Goal: Entertainment & Leisure: Consume media (video, audio)

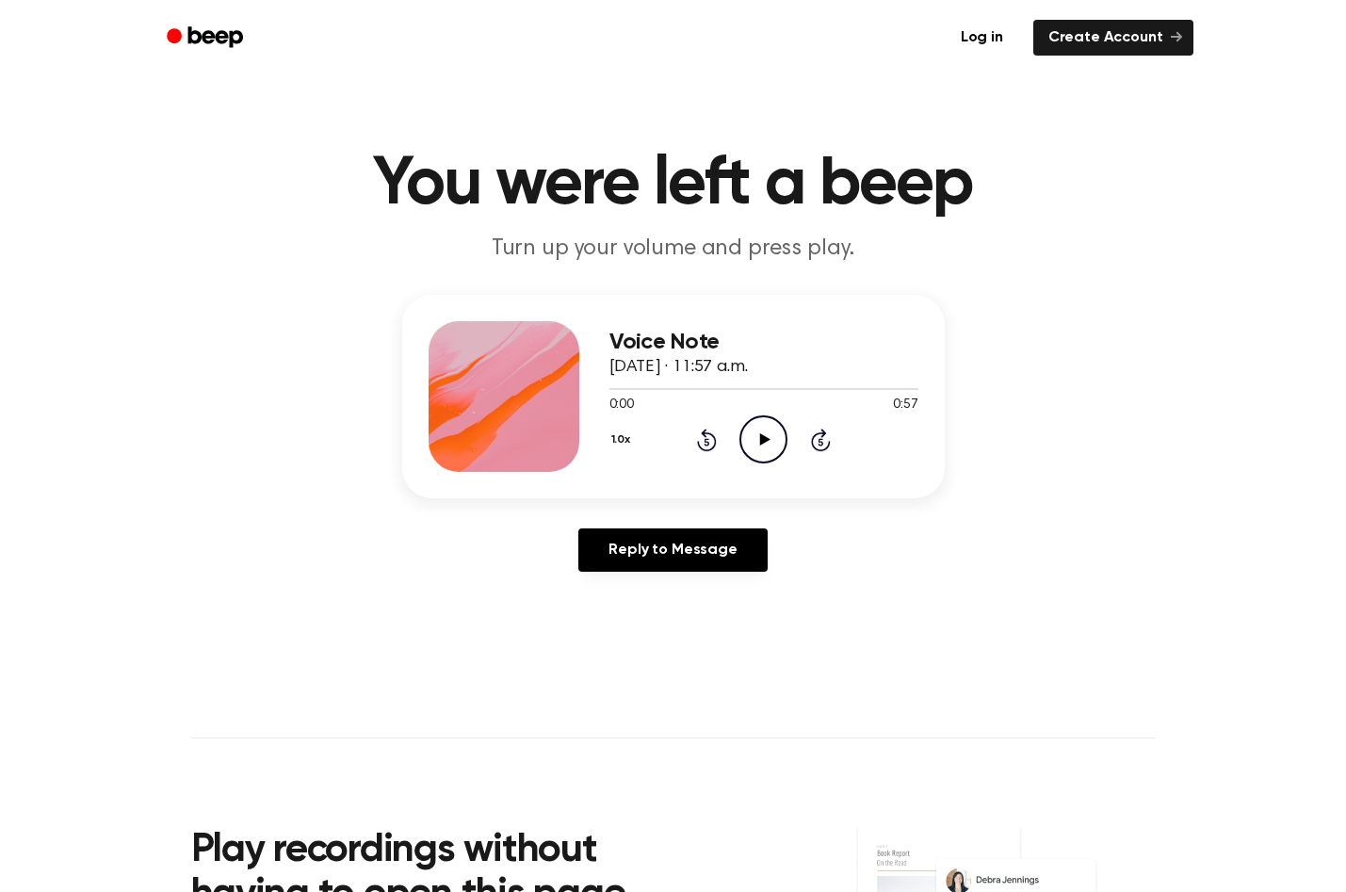
click at [752, 432] on icon "Play Audio" at bounding box center [763, 439] width 48 height 48
click at [1038, 319] on div "Voice Note September 19, 2025 · 11:57 a.m. 0:18 0:57 Your browser does not supp…" at bounding box center [673, 441] width 1301 height 292
click at [764, 441] on icon "Pause Audio" at bounding box center [763, 439] width 48 height 48
click at [764, 441] on icon at bounding box center [765, 439] width 10 height 12
click at [764, 441] on icon "Pause Audio" at bounding box center [763, 439] width 48 height 48
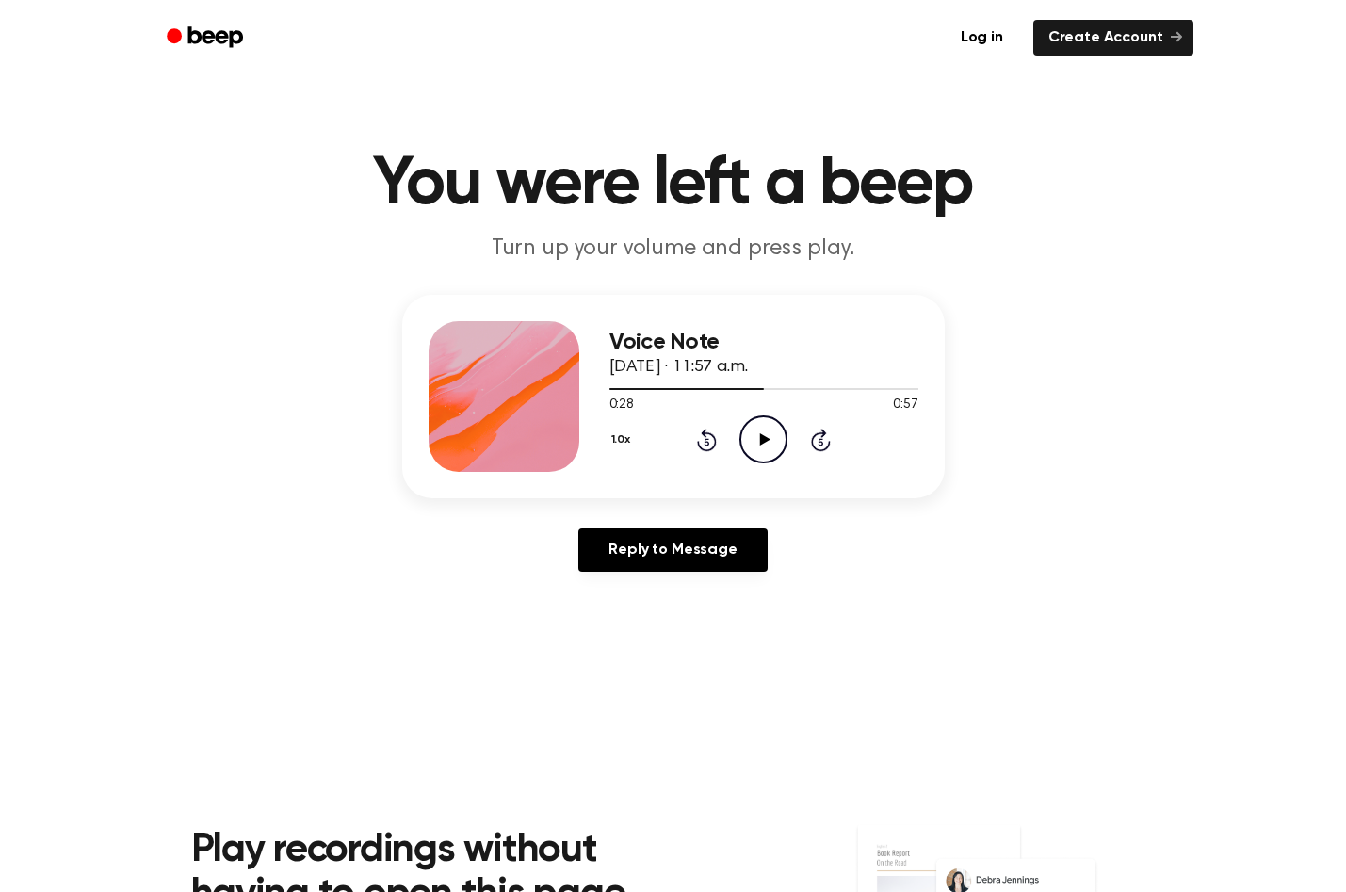
click at [763, 444] on icon at bounding box center [765, 439] width 10 height 12
click at [763, 444] on icon "Pause Audio" at bounding box center [763, 439] width 48 height 48
click at [771, 444] on icon "Play Audio" at bounding box center [763, 439] width 48 height 48
click at [768, 440] on icon at bounding box center [763, 439] width 8 height 12
click at [763, 440] on icon at bounding box center [765, 439] width 10 height 12
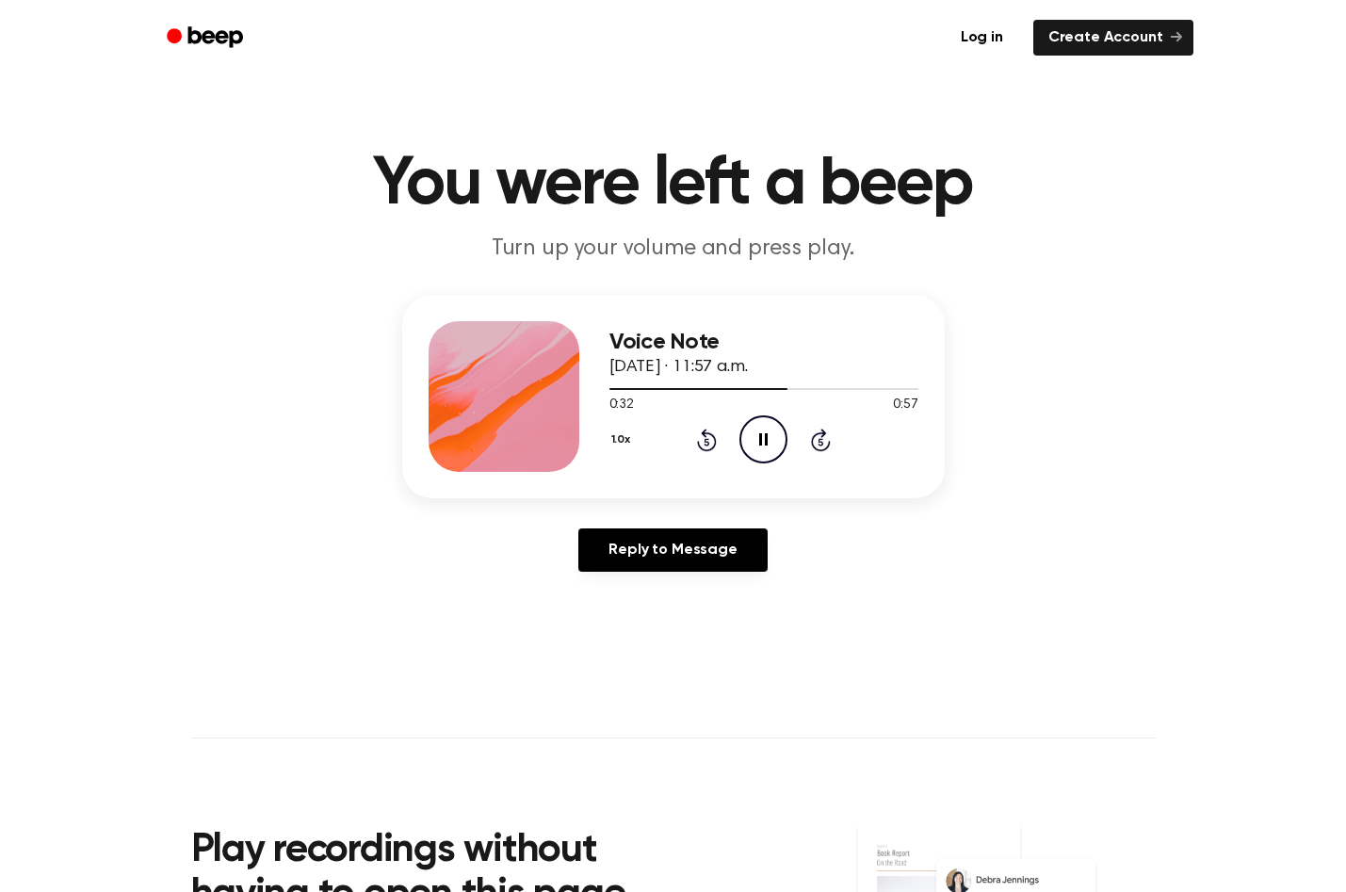
click at [763, 440] on icon "Pause Audio" at bounding box center [763, 439] width 48 height 48
click at [763, 440] on icon at bounding box center [765, 439] width 10 height 12
drag, startPoint x: 795, startPoint y: 386, endPoint x: 718, endPoint y: 383, distance: 77.3
click at [718, 383] on div at bounding box center [763, 387] width 309 height 15
click at [759, 440] on icon at bounding box center [763, 439] width 8 height 12
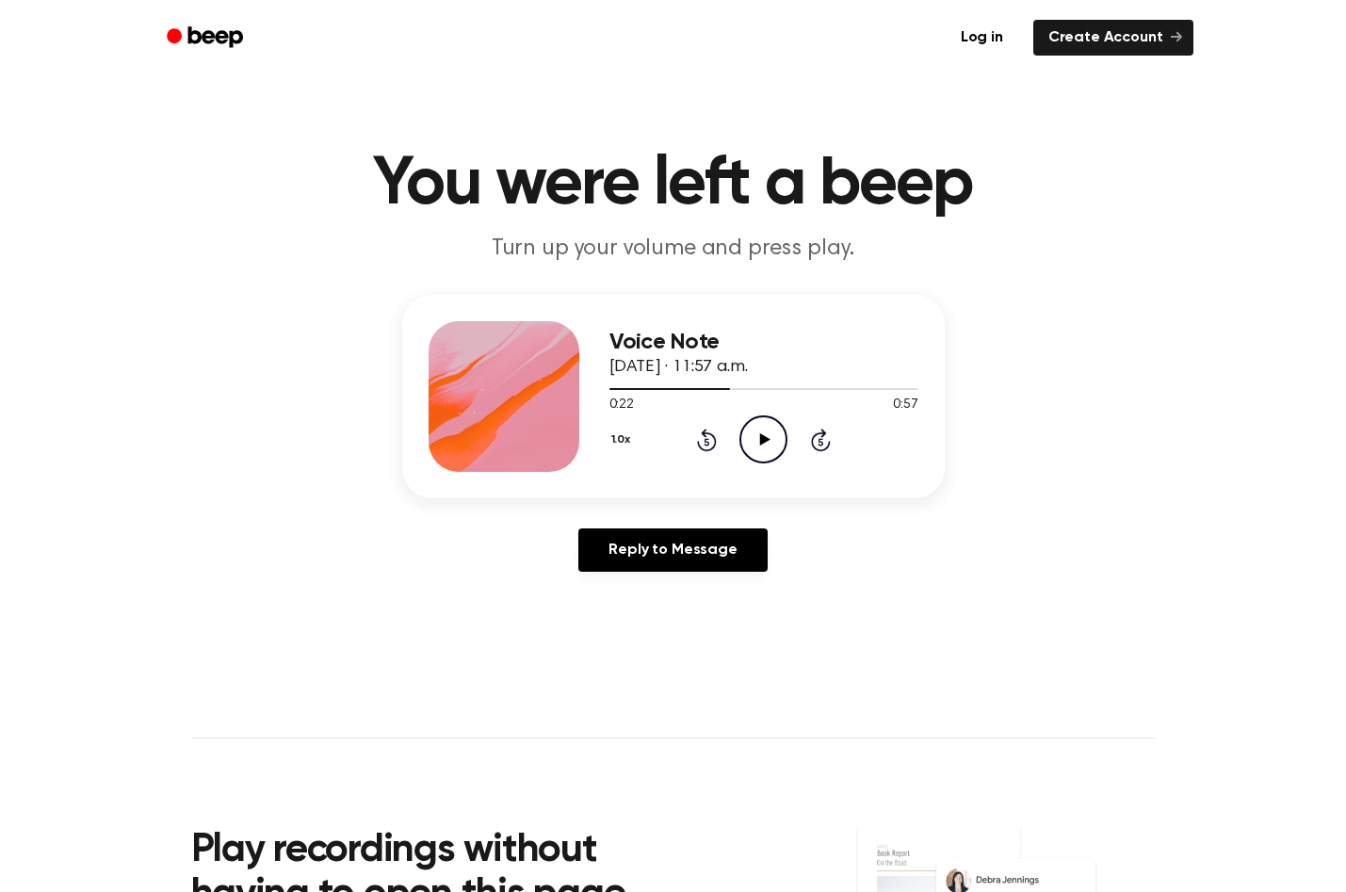
click at [758, 430] on icon "Play Audio" at bounding box center [763, 439] width 48 height 48
click at [772, 431] on icon "Pause Audio" at bounding box center [763, 439] width 48 height 48
click at [770, 433] on icon "Play Audio" at bounding box center [763, 439] width 48 height 48
click at [770, 433] on icon "Pause Audio" at bounding box center [763, 439] width 48 height 48
click at [768, 433] on icon "Play Audio" at bounding box center [763, 439] width 48 height 48
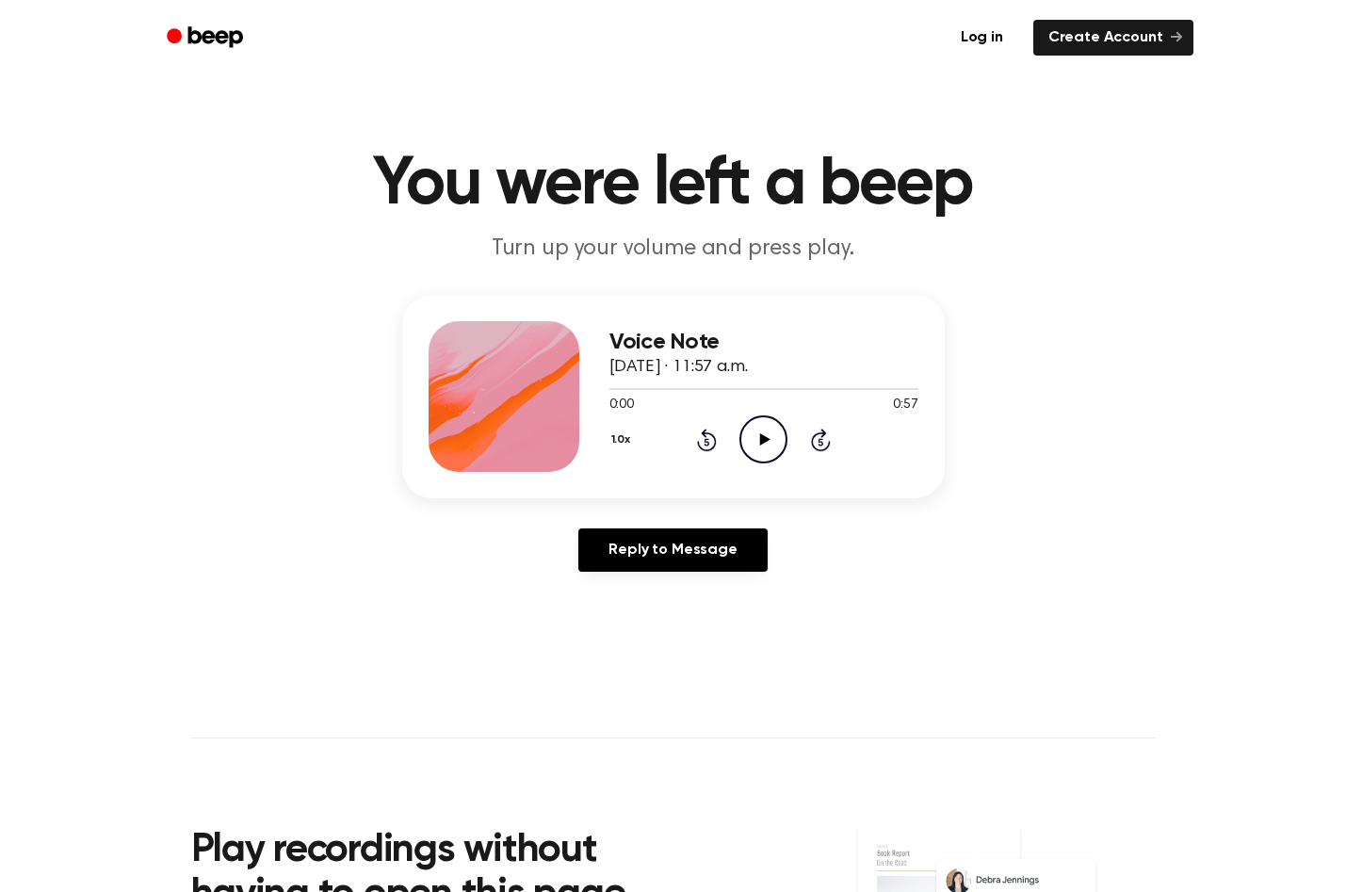
click at [761, 445] on icon "Play Audio" at bounding box center [763, 439] width 48 height 48
click at [765, 443] on icon "Play Audio" at bounding box center [763, 439] width 48 height 48
